Goal: Task Accomplishment & Management: Complete application form

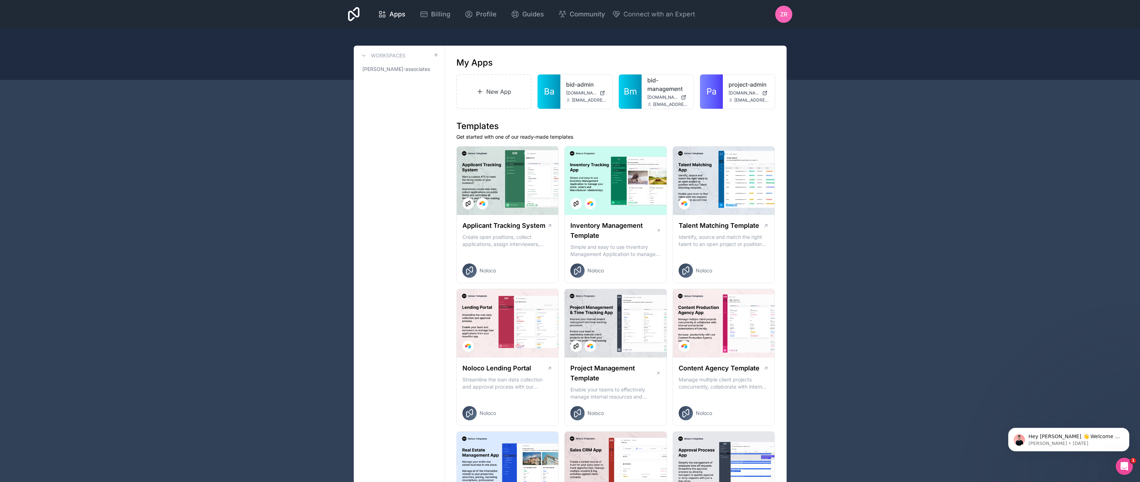
click at [0, 0] on icon at bounding box center [0, 0] width 0 height 0
drag, startPoint x: 955, startPoint y: 160, endPoint x: 911, endPoint y: 141, distance: 47.7
click at [652, 57] on div "My Apps" at bounding box center [615, 62] width 319 height 11
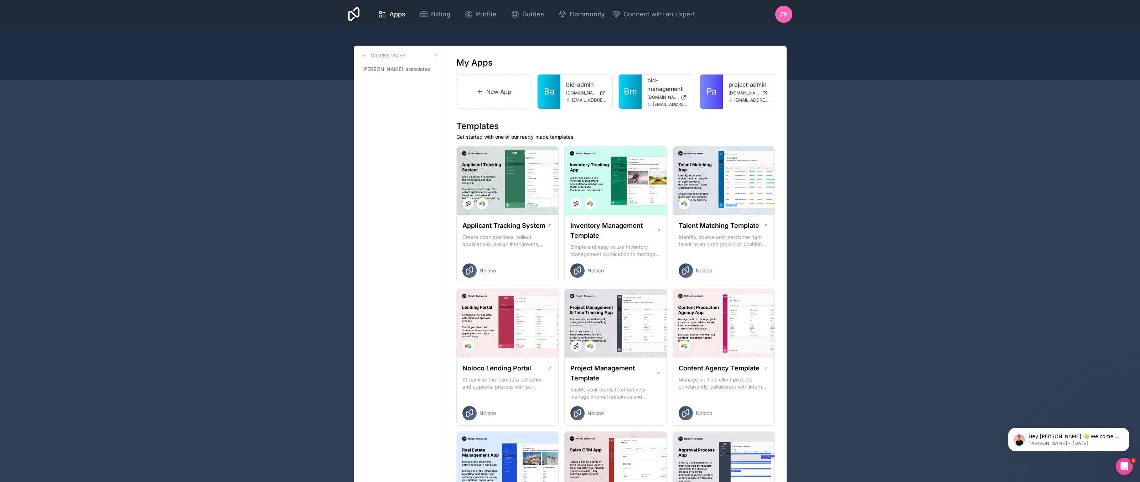
drag, startPoint x: 925, startPoint y: 203, endPoint x: 616, endPoint y: 64, distance: 338.6
click at [0, 0] on icon at bounding box center [0, 0] width 0 height 0
click at [553, 157] on button "Delete" at bounding box center [563, 155] width 80 height 17
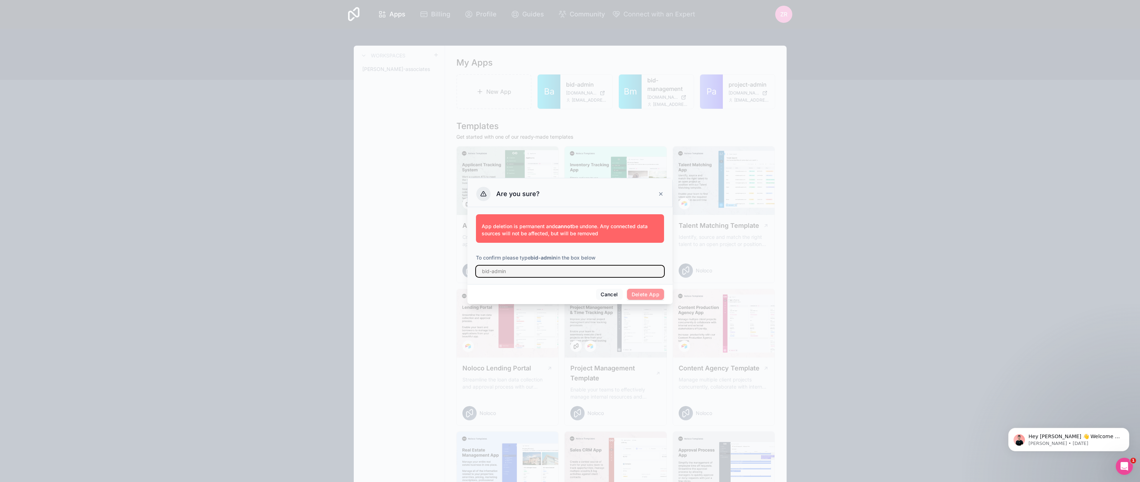
click at [570, 270] on input "text" at bounding box center [570, 270] width 188 height 11
type input "bid-admin"
click at [649, 289] on button "Delete App" at bounding box center [645, 294] width 37 height 11
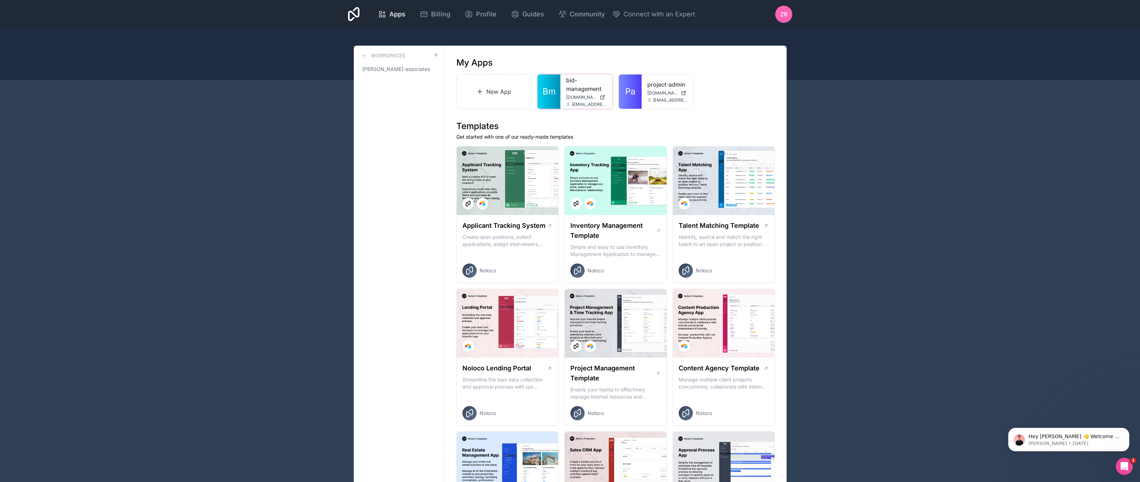
click at [610, 89] on div "bid-management bid-management.noloco.co zreid@hamlettai.com" at bounding box center [586, 91] width 52 height 34
click at [0, 0] on div at bounding box center [0, 0] width 0 height 0
click at [551, 151] on button "Delete" at bounding box center [563, 155] width 80 height 17
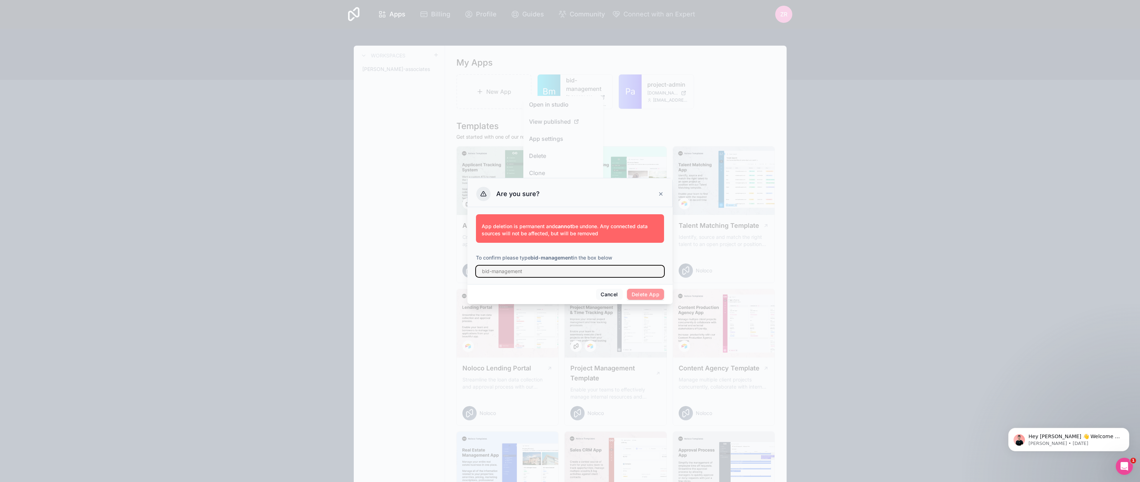
click at [563, 272] on input "text" at bounding box center [570, 270] width 188 height 11
type input "bid-management"
click at [651, 295] on button "Delete App" at bounding box center [645, 294] width 37 height 11
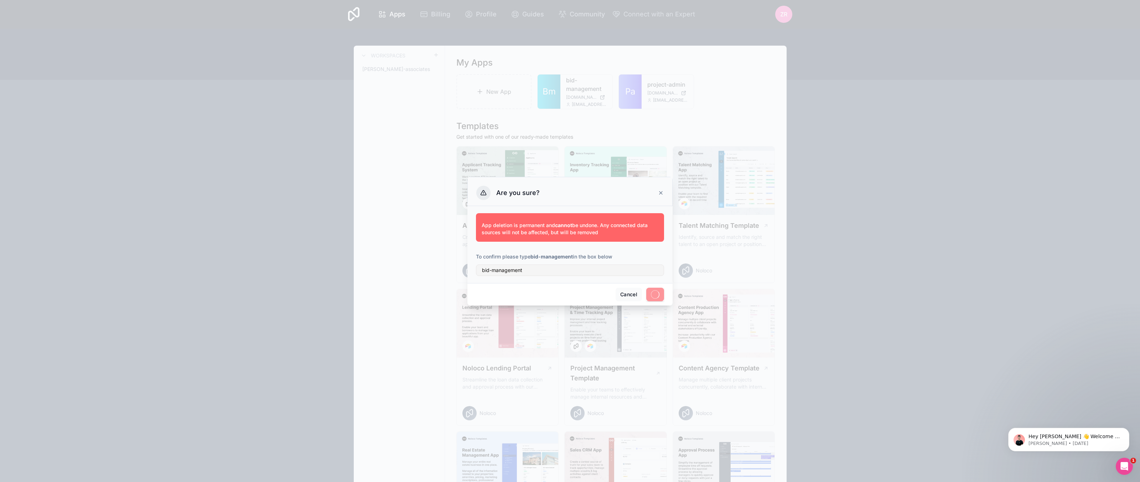
click at [665, 196] on div "Are you sure?" at bounding box center [569, 191] width 205 height 29
click at [662, 194] on icon at bounding box center [661, 193] width 6 height 6
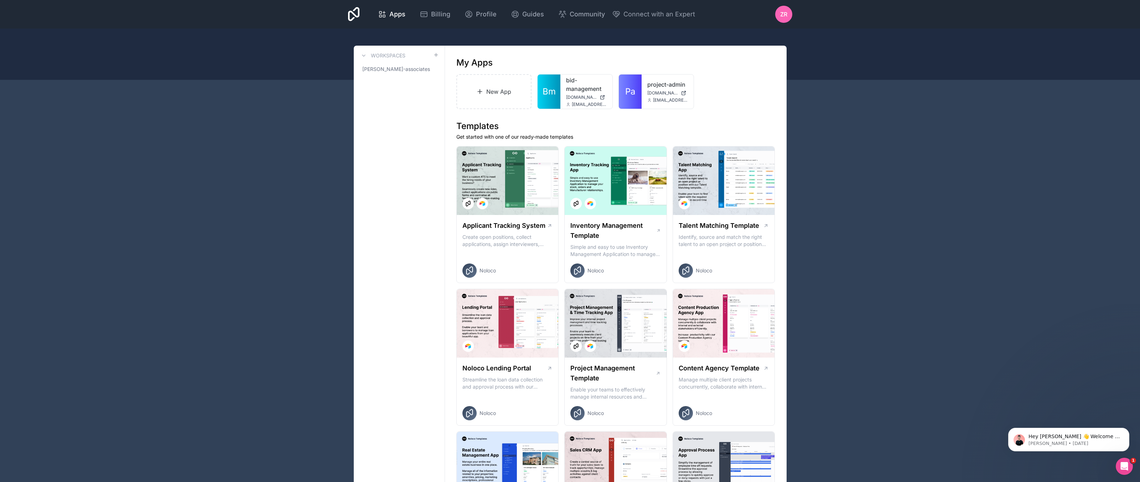
click at [0, 0] on div at bounding box center [0, 0] width 0 height 0
click at [547, 153] on button "Delete" at bounding box center [563, 155] width 80 height 17
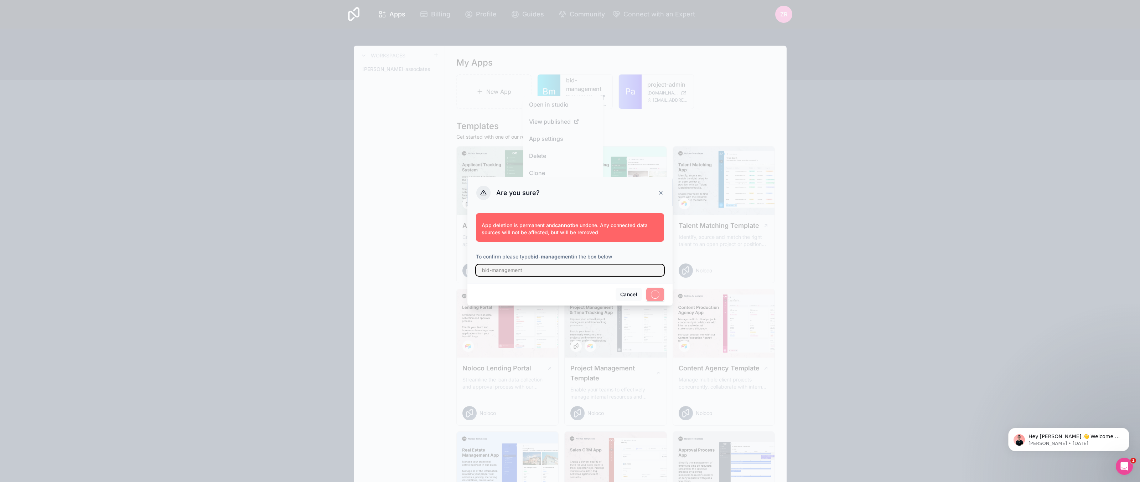
click at [601, 272] on input "text" at bounding box center [570, 269] width 188 height 11
click at [628, 299] on button "Cancel" at bounding box center [629, 295] width 26 height 14
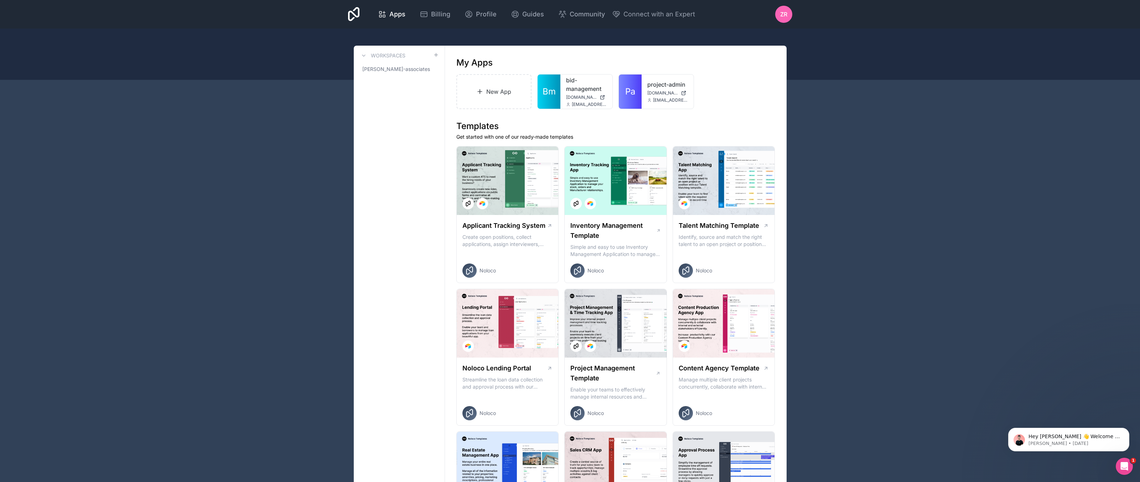
click at [505, 88] on link "New App" at bounding box center [494, 91] width 76 height 35
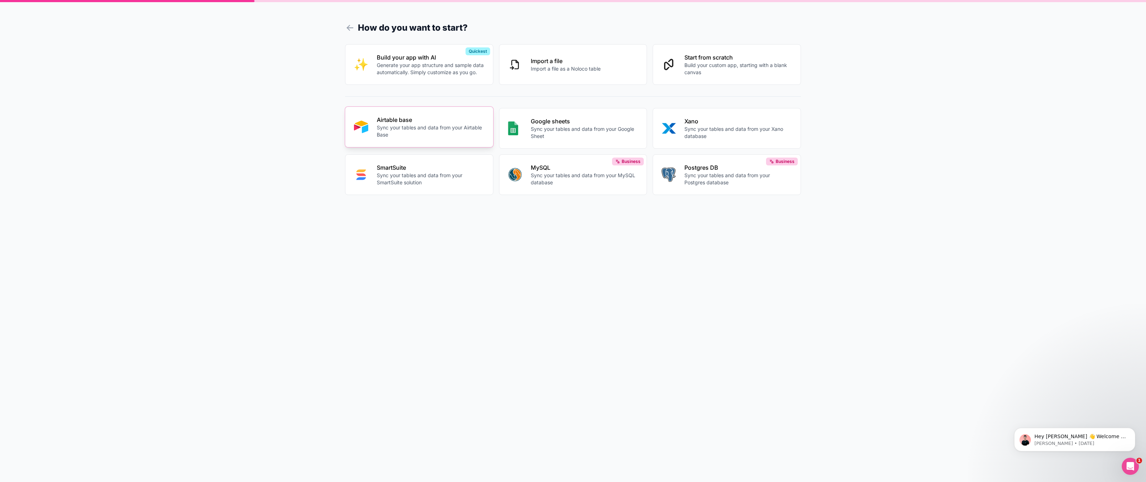
click at [426, 121] on p "Airtable base" at bounding box center [431, 119] width 108 height 9
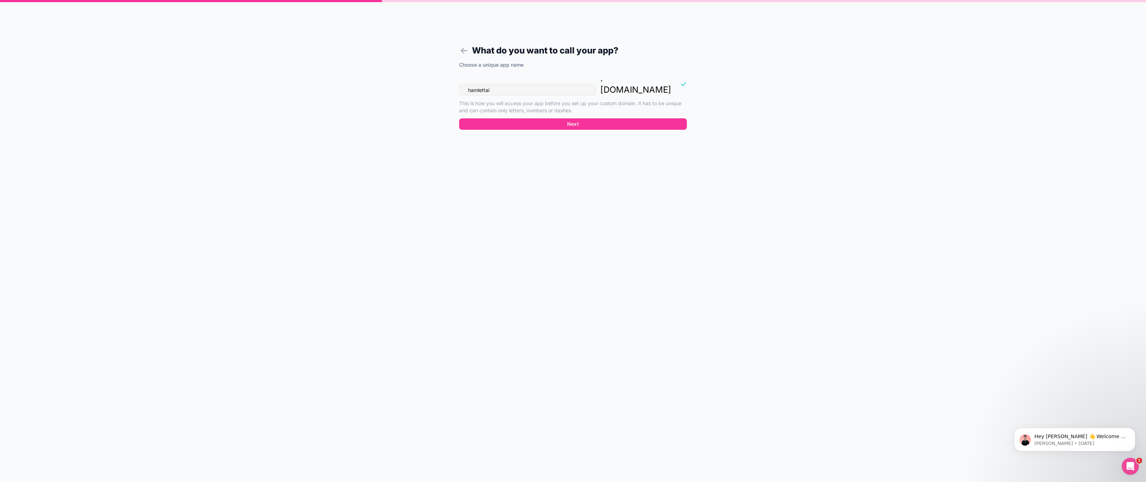
click at [520, 84] on input "hamlettai" at bounding box center [527, 89] width 137 height 11
drag, startPoint x: 515, startPoint y: 79, endPoint x: 402, endPoint y: 68, distance: 113.8
click at [402, 68] on div "What do you want to call your app? Choose a unique app name hamlettai . noloco.…" at bounding box center [573, 241] width 1146 height 482
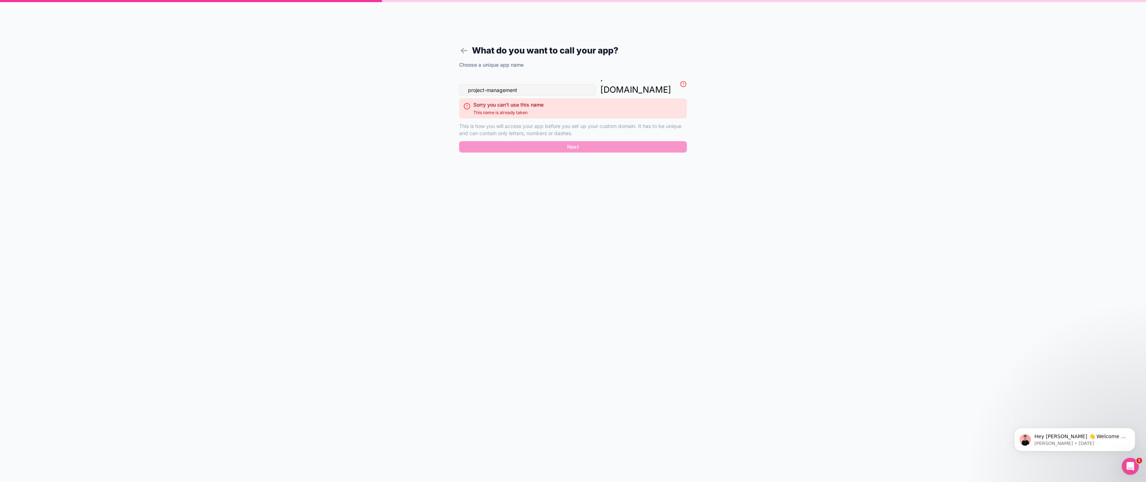
click at [602, 130] on div "Choose a unique app name project-management . noloco.co Sorry you can't use thi…" at bounding box center [573, 108] width 228 height 95
drag, startPoint x: 534, startPoint y: 76, endPoint x: 489, endPoint y: 77, distance: 44.6
click at [534, 84] on input "project-management" at bounding box center [527, 89] width 137 height 11
click at [468, 84] on input "project-management" at bounding box center [527, 89] width 137 height 11
drag, startPoint x: 526, startPoint y: 374, endPoint x: 504, endPoint y: 123, distance: 252.1
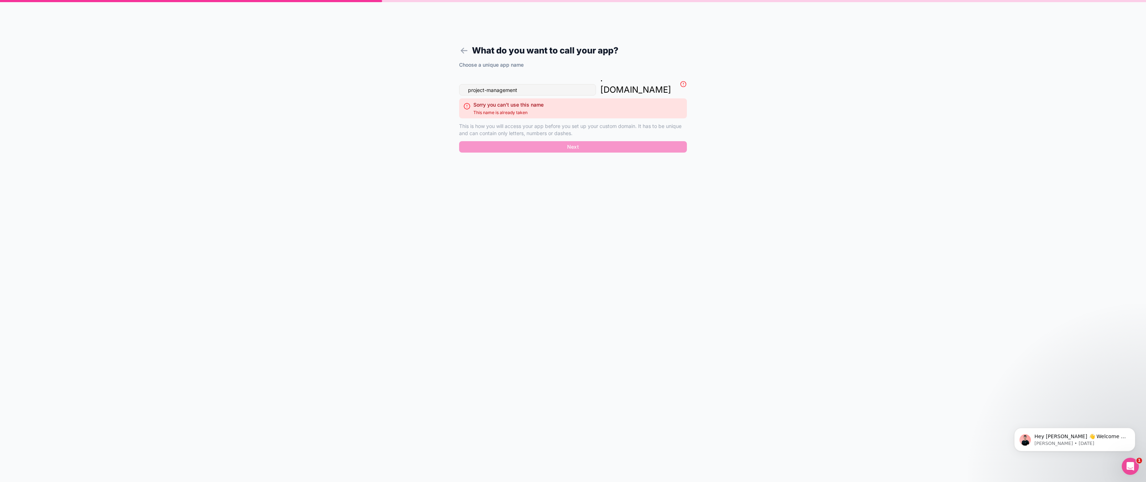
click at [526, 374] on form "What do you want to call your app? Choose a unique app name project-management …" at bounding box center [572, 249] width 273 height 465
click at [526, 84] on input "project-management" at bounding box center [527, 89] width 137 height 11
click at [465, 84] on input "project-management" at bounding box center [527, 89] width 137 height 11
click at [542, 84] on input "project-management" at bounding box center [527, 89] width 137 height 11
click at [550, 238] on form "What do you want to call your app? Choose a unique app name project-management …" at bounding box center [572, 249] width 273 height 465
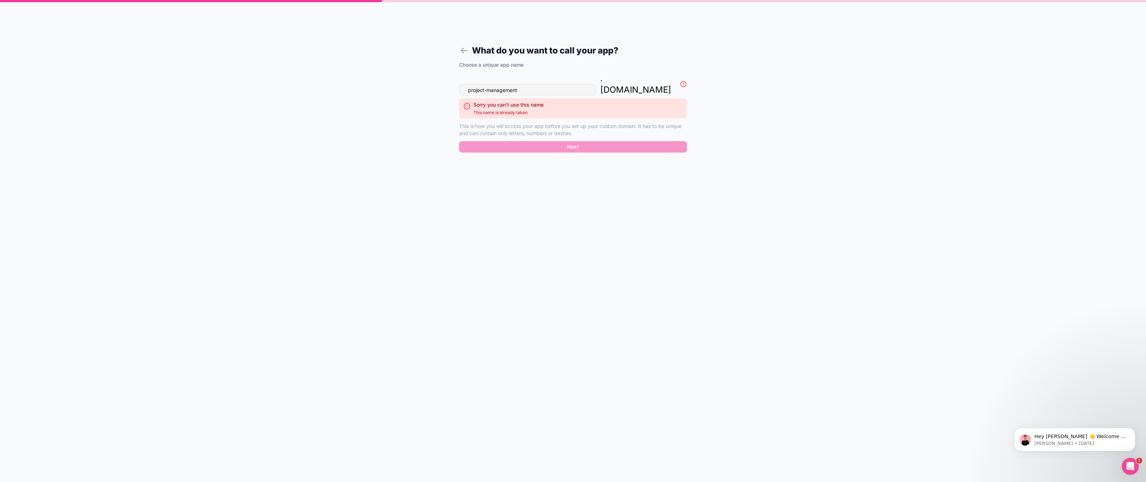
click at [529, 123] on p "This is how you will access your app before you set up your custom domain. It h…" at bounding box center [573, 130] width 228 height 14
click at [547, 84] on input "project-management" at bounding box center [527, 89] width 137 height 11
click at [549, 84] on input "project-management-" at bounding box center [527, 89] width 137 height 11
click at [466, 84] on input "project-management" at bounding box center [527, 89] width 137 height 11
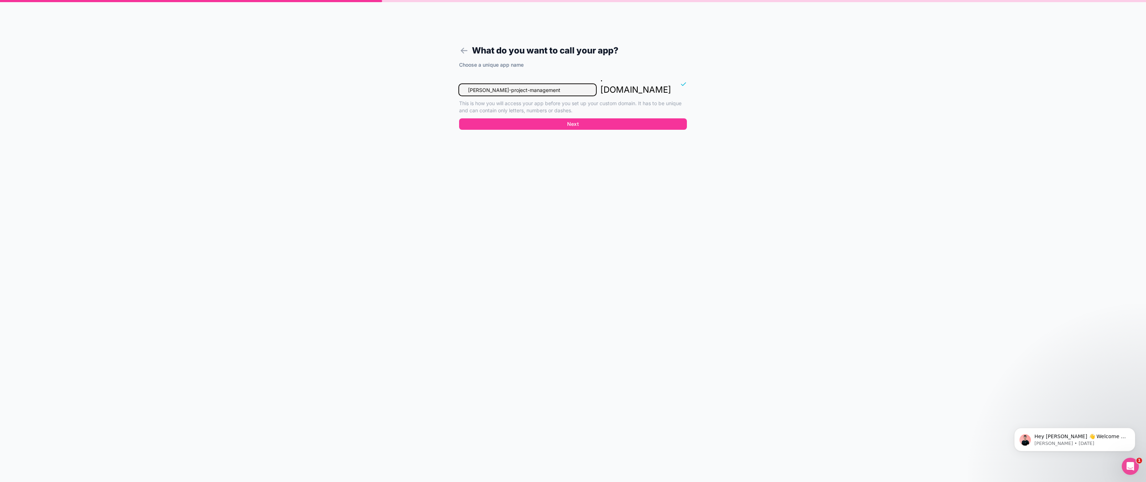
drag, startPoint x: 503, startPoint y: 79, endPoint x: 498, endPoint y: 79, distance: 4.3
click at [498, 84] on input "hamlett-project-management" at bounding box center [527, 89] width 137 height 11
click at [505, 84] on input "hamlett-project-management" at bounding box center [527, 89] width 137 height 11
drag, startPoint x: 568, startPoint y: 83, endPoint x: 516, endPoint y: 76, distance: 52.5
click at [568, 84] on input "hamlett-project-management" at bounding box center [527, 89] width 137 height 11
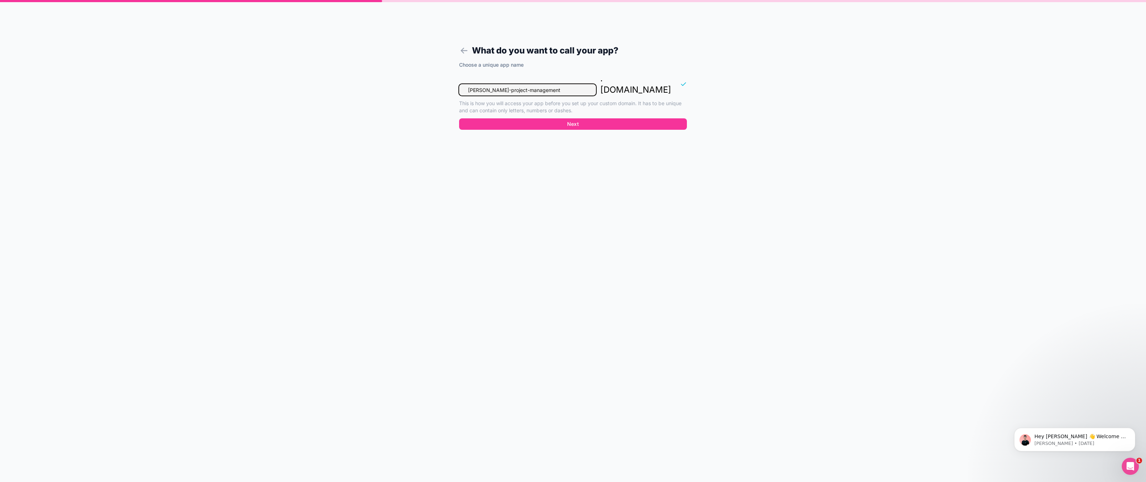
drag, startPoint x: 487, startPoint y: 79, endPoint x: 432, endPoint y: 72, distance: 55.4
click at [433, 72] on div "What do you want to call your app? Choose a unique app name hamlett-project-man…" at bounding box center [573, 241] width 1146 height 482
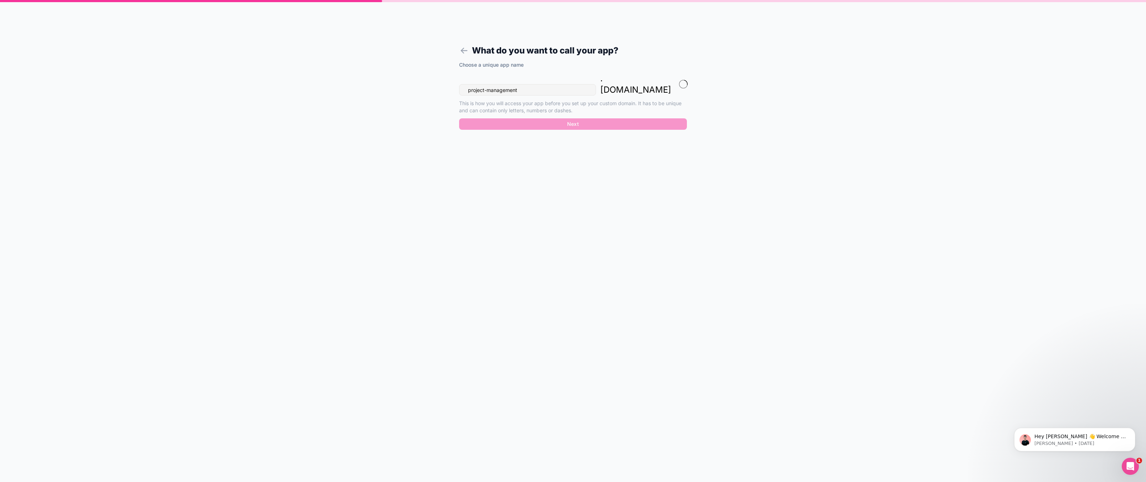
click at [712, 354] on div "What do you want to call your app? Choose a unique app name project-management …" at bounding box center [573, 241] width 1146 height 482
click at [532, 84] on input "project-management" at bounding box center [527, 89] width 137 height 11
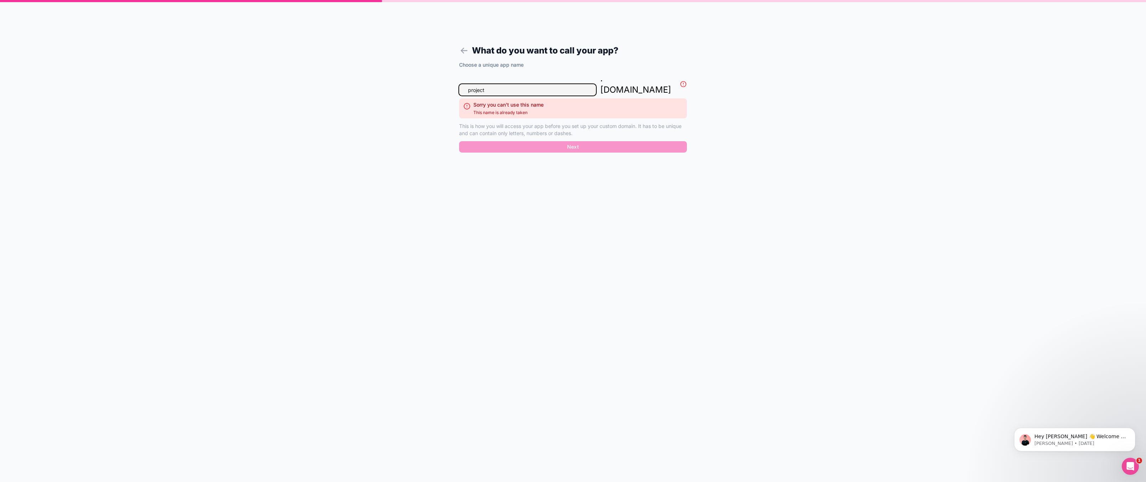
type input "project"
click at [340, 28] on div "What do you want to call your app? Choose a unique app name project . noloco.co…" at bounding box center [573, 241] width 1146 height 482
click at [98, 165] on div "What do you want to call your app? Choose a unique app name project . noloco.co…" at bounding box center [573, 241] width 1146 height 482
click at [511, 84] on input "project" at bounding box center [527, 89] width 137 height 11
click at [355, 97] on div "What do you want to call your app? Choose a unique app name project . noloco.co…" at bounding box center [573, 241] width 1146 height 482
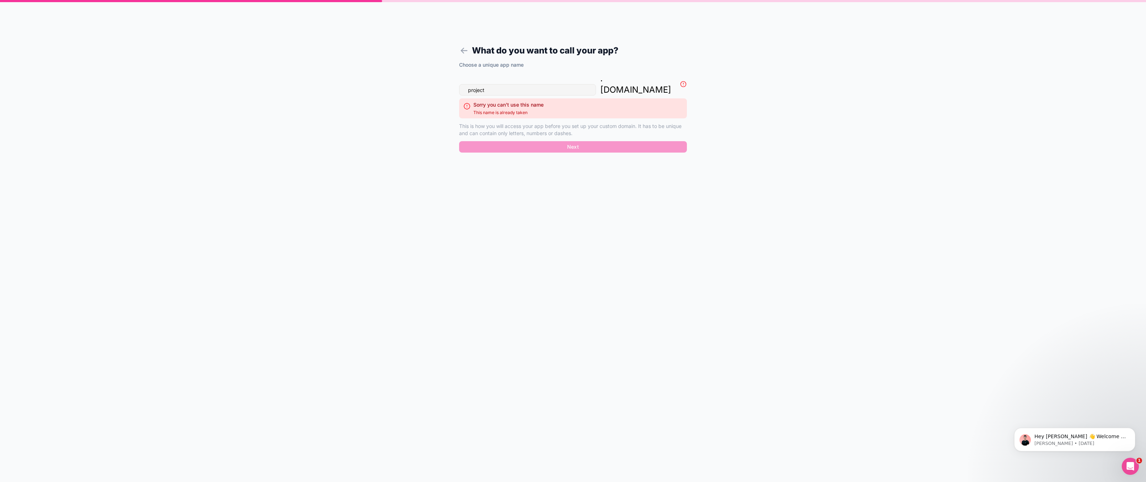
click at [458, 52] on form "What do you want to call your app? Choose a unique app name project . noloco.co…" at bounding box center [572, 249] width 273 height 465
click at [469, 48] on icon at bounding box center [464, 51] width 10 height 10
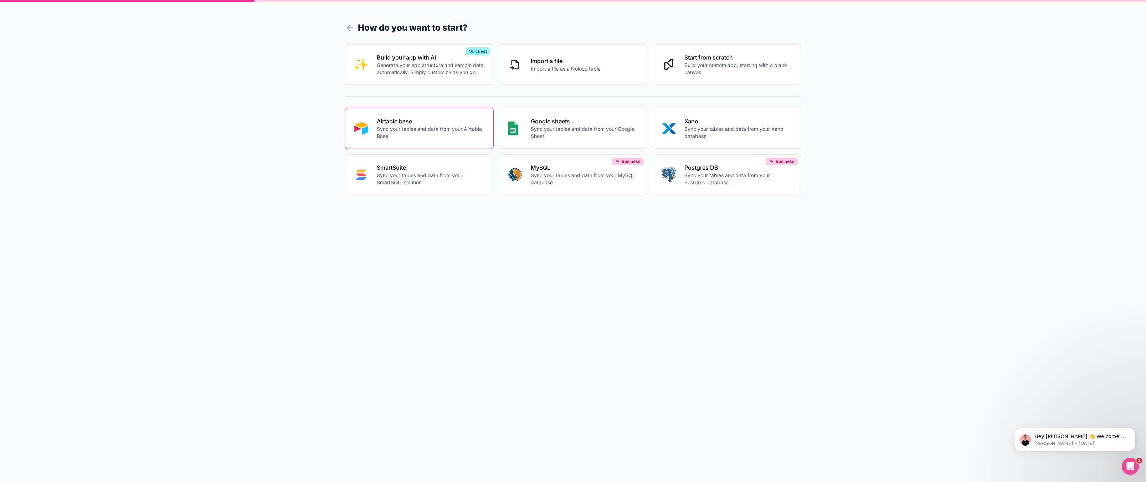
drag, startPoint x: 232, startPoint y: 124, endPoint x: 129, endPoint y: 97, distance: 106.8
click at [232, 124] on div "How do you want to start? Build your app with AI Generate your app structure an…" at bounding box center [573, 241] width 1146 height 482
drag, startPoint x: 168, startPoint y: 95, endPoint x: 389, endPoint y: 6, distance: 238.3
click at [169, 95] on div "How do you want to start? Build your app with AI Generate your app structure an…" at bounding box center [573, 241] width 1146 height 482
click at [159, 120] on div "How do you want to start? Build your app with AI Generate your app structure an…" at bounding box center [573, 241] width 1146 height 482
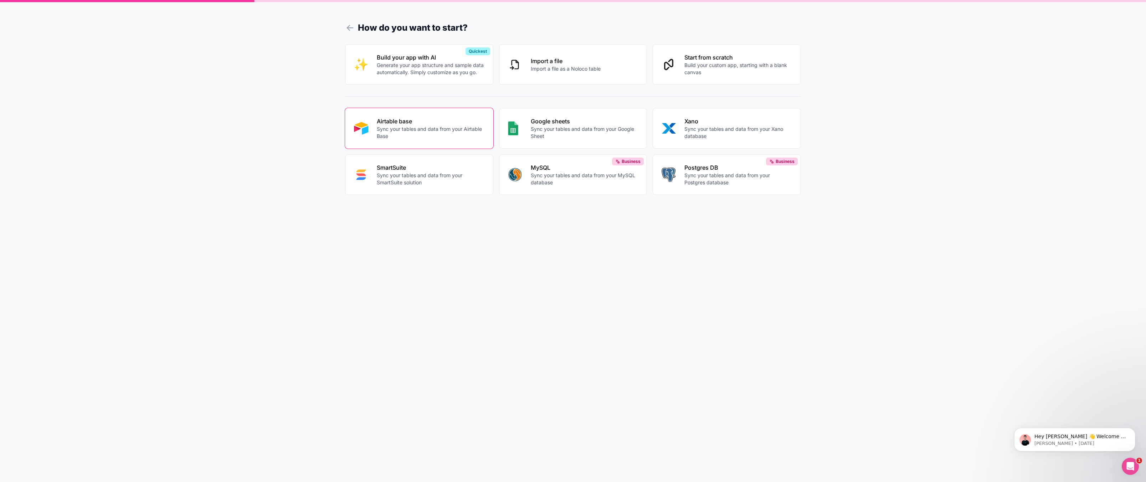
click at [159, 120] on div "How do you want to start? Build your app with AI Generate your app structure an…" at bounding box center [573, 241] width 1146 height 482
click at [505, 304] on form "How do you want to start? Build your app with AI Generate your app structure an…" at bounding box center [573, 249] width 456 height 465
click at [189, 242] on div "How do you want to start? Build your app with AI Generate your app structure an…" at bounding box center [573, 241] width 1146 height 482
drag, startPoint x: 124, startPoint y: 246, endPoint x: 40, endPoint y: 174, distance: 111.0
click at [126, 246] on div "How do you want to start? Build your app with AI Generate your app structure an…" at bounding box center [573, 241] width 1146 height 482
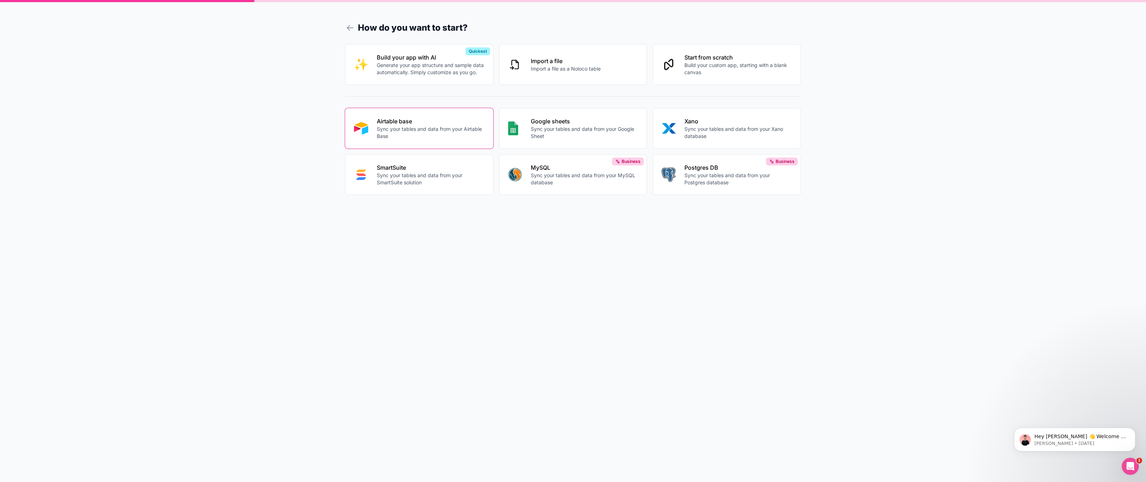
drag, startPoint x: 222, startPoint y: 215, endPoint x: 256, endPoint y: 171, distance: 55.2
click at [223, 215] on div "How do you want to start? Build your app with AI Generate your app structure an…" at bounding box center [573, 241] width 1146 height 482
click at [124, 100] on div "How do you want to start? Build your app with AI Generate your app structure an…" at bounding box center [573, 241] width 1146 height 482
drag, startPoint x: 197, startPoint y: 110, endPoint x: 203, endPoint y: 99, distance: 12.6
click at [198, 109] on div "How do you want to start? Build your app with AI Generate your app structure an…" at bounding box center [573, 241] width 1146 height 482
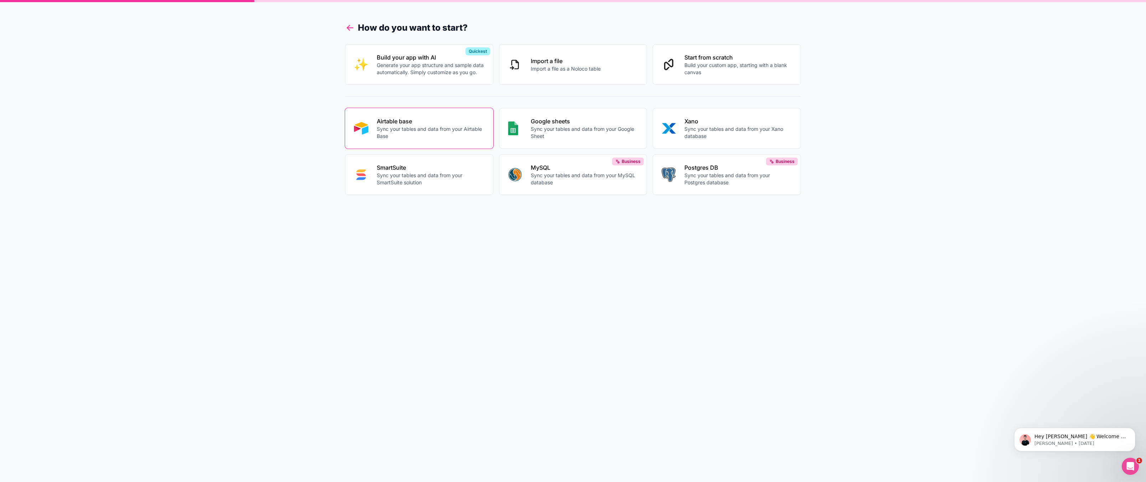
click at [353, 27] on icon at bounding box center [350, 28] width 10 height 10
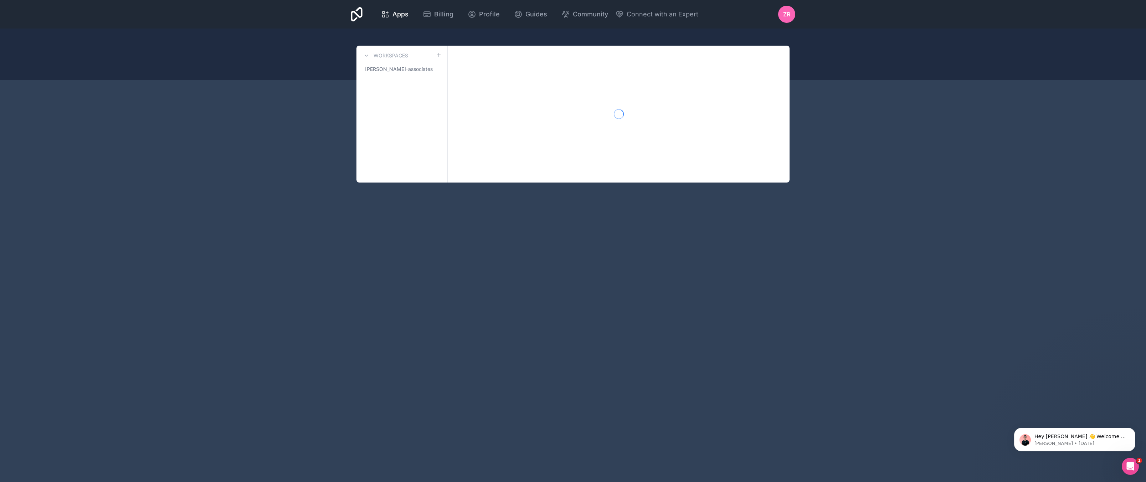
click at [205, 82] on div "Apps Billing Profile Guides Community Connect with an Expert ZR Billing Profile…" at bounding box center [573, 241] width 1146 height 482
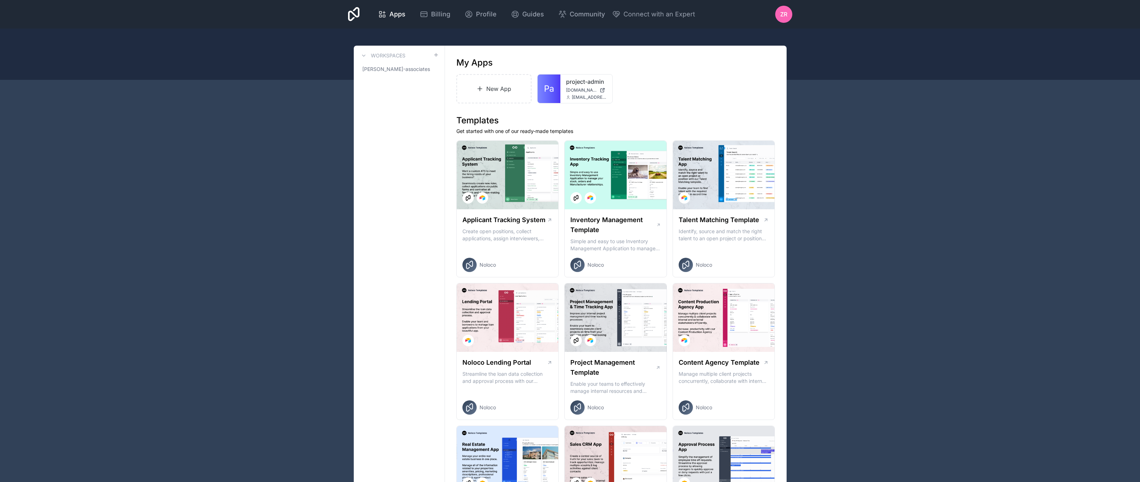
click at [690, 94] on div "New App Pa project-admin [DOMAIN_NAME] [EMAIL_ADDRESS][DOMAIN_NAME]" at bounding box center [615, 88] width 319 height 29
click at [0, 0] on icon at bounding box center [0, 0] width 0 height 0
click at [683, 85] on div "New App Pa project-admin [DOMAIN_NAME] [EMAIL_ADDRESS][DOMAIN_NAME]" at bounding box center [615, 88] width 319 height 29
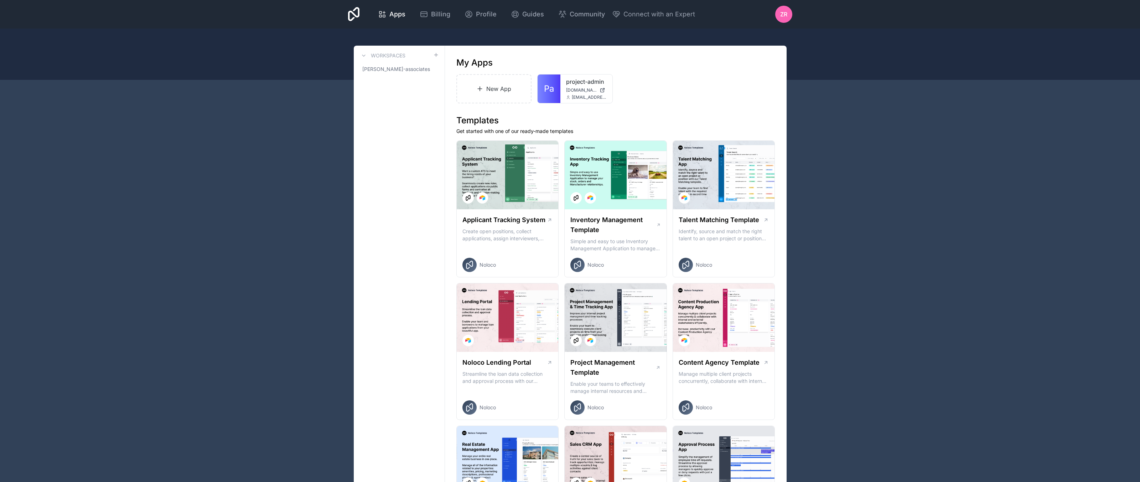
click at [573, 85] on link "project-admin" at bounding box center [586, 81] width 41 height 9
